Goal: Information Seeking & Learning: Learn about a topic

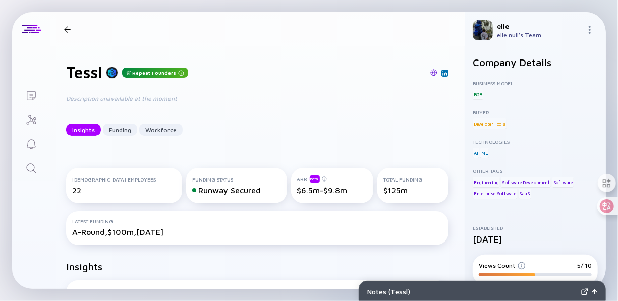
click at [69, 30] on div at bounding box center [67, 29] width 7 height 7
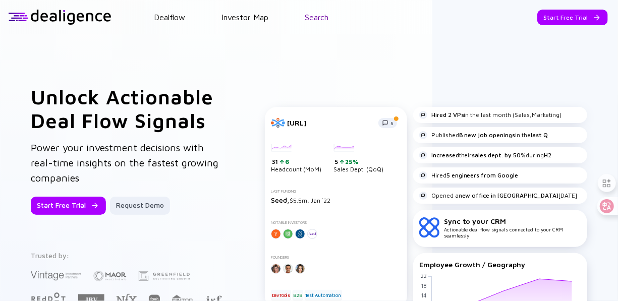
click at [317, 20] on link "Search" at bounding box center [317, 17] width 24 height 9
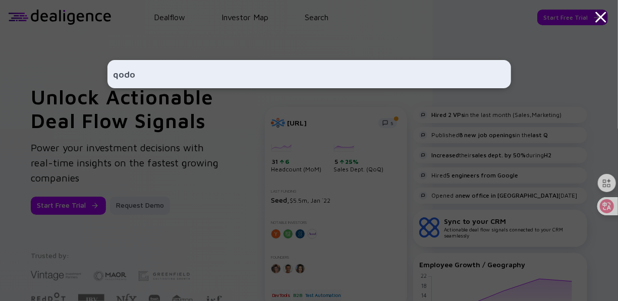
type input "qodo"
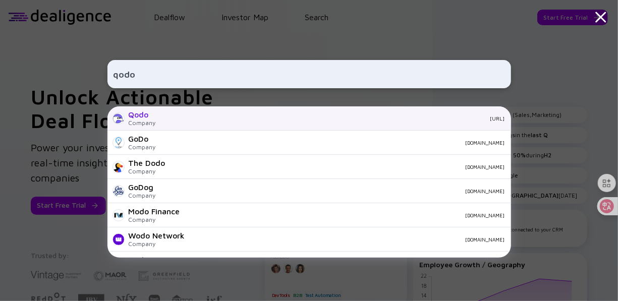
click at [157, 121] on div "Qodo Company [URL]" at bounding box center [308, 118] width 403 height 24
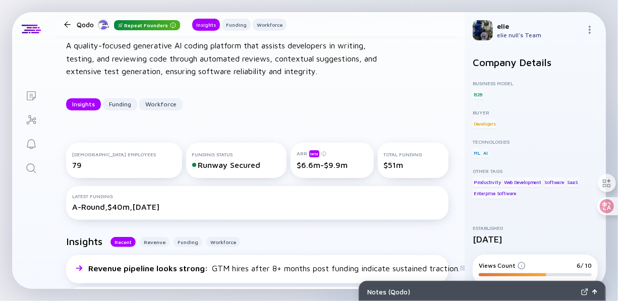
scroll to position [101, 0]
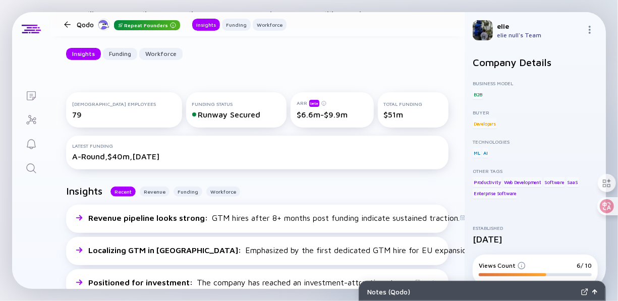
click at [408, 102] on div "Total Funding" at bounding box center [413, 104] width 59 height 6
click at [165, 155] on div "A-Round, $40m, [DATE]" at bounding box center [257, 156] width 370 height 9
click at [183, 190] on div "Funding" at bounding box center [187, 192] width 29 height 10
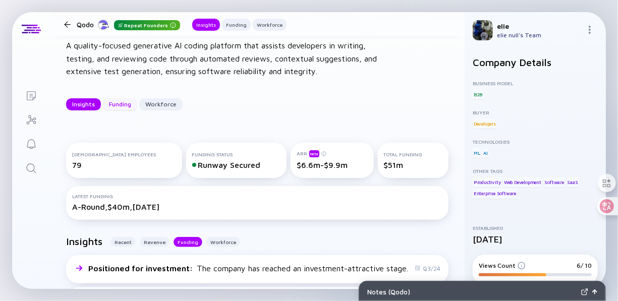
click at [113, 96] on div "Funding" at bounding box center [120, 104] width 34 height 16
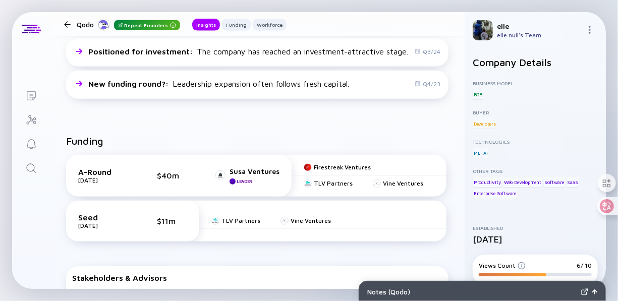
scroll to position [289, 0]
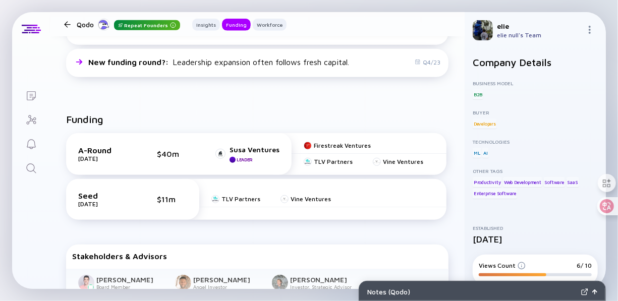
click at [260, 167] on div "A-Round [DATE] $40m Susa Ventures Leader" at bounding box center [178, 154] width 225 height 42
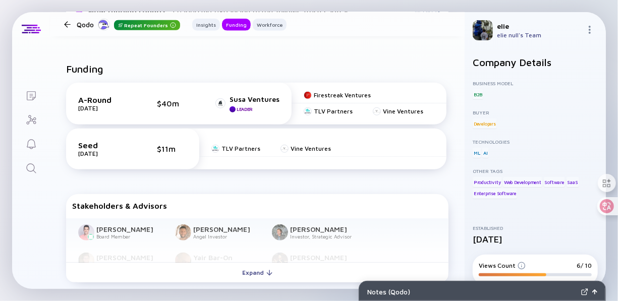
click at [81, 24] on div "Qodo Repeat Founders" at bounding box center [128, 24] width 103 height 13
click at [66, 25] on div at bounding box center [67, 24] width 7 height 7
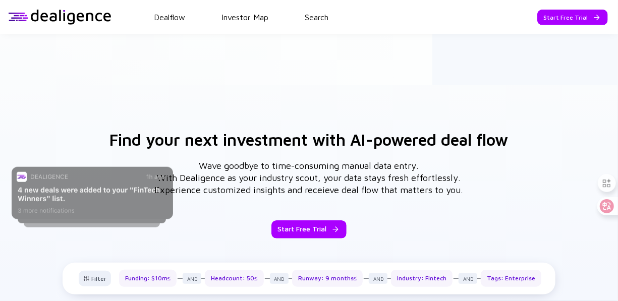
scroll to position [275, 0]
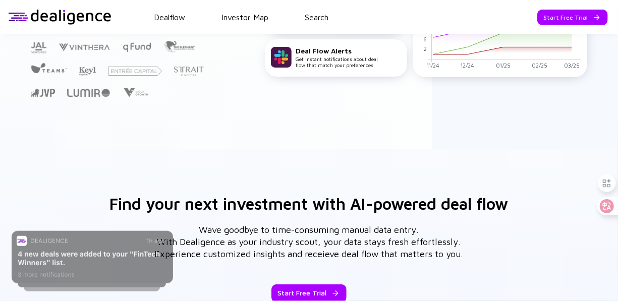
click at [314, 12] on header "Dealflow Investor Map Search Start Free Trial Dealflow Investor Map Start Free …" at bounding box center [309, 17] width 618 height 34
click at [317, 16] on link "Search" at bounding box center [317, 17] width 24 height 9
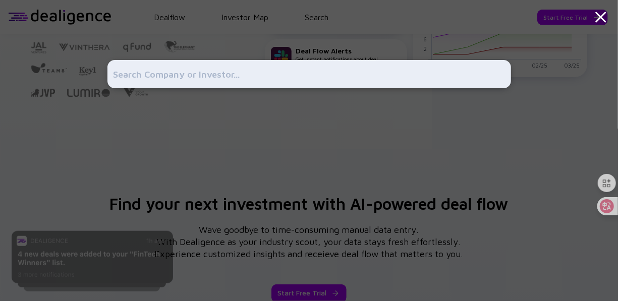
click at [216, 69] on input "text" at bounding box center [308, 74] width 391 height 18
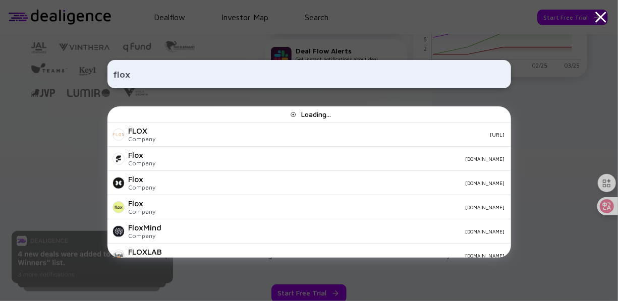
type input "flox"
click at [76, 127] on div "flox Loading... FLOX Company [URL] Flox Company [DOMAIN_NAME] Flox Company [DOM…" at bounding box center [309, 150] width 618 height 301
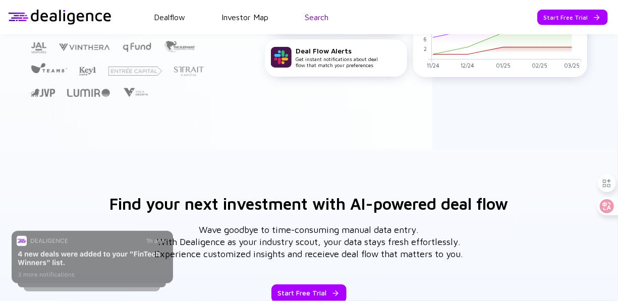
click at [316, 13] on link "Search" at bounding box center [317, 17] width 24 height 9
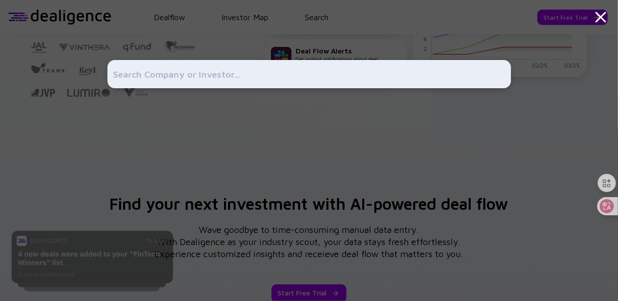
click at [162, 81] on input "text" at bounding box center [308, 74] width 391 height 18
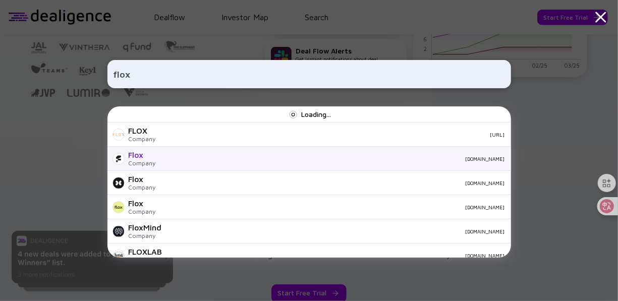
type input "flox"
click at [173, 161] on div "[DOMAIN_NAME]" at bounding box center [334, 159] width 341 height 6
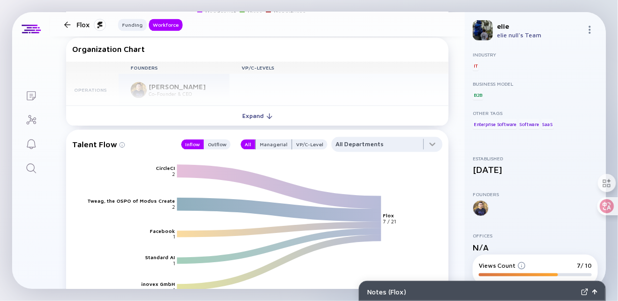
scroll to position [1110, 0]
